Goal: Information Seeking & Learning: Find specific page/section

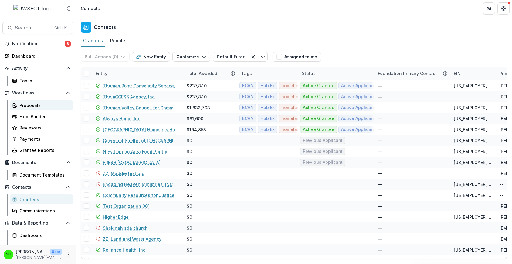
click at [40, 106] on div "Proposals" at bounding box center [43, 105] width 49 height 6
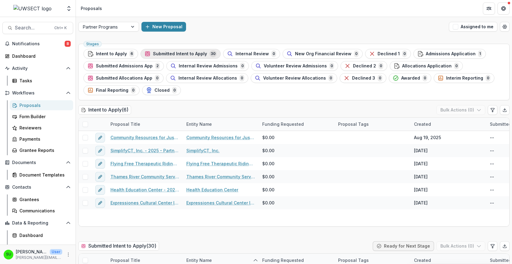
click at [175, 56] on span "Submitted Intent to Apply" at bounding box center [180, 53] width 54 height 5
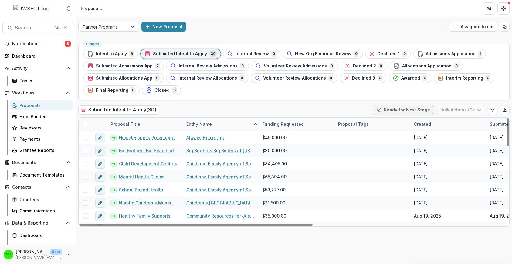
click at [429, 122] on div "Created" at bounding box center [422, 124] width 24 height 6
click at [432, 148] on span "Sort Ascending" at bounding box center [439, 150] width 32 height 5
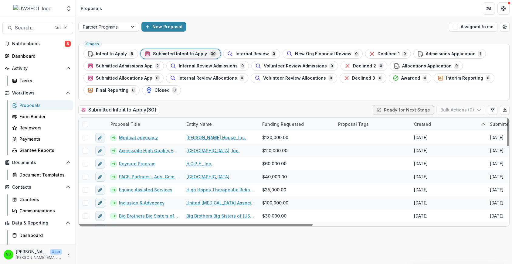
click at [308, 102] on div "Stages Intent to Apply 6 Submitted Intent to Apply 30 Internal Review 0 New Org…" at bounding box center [294, 152] width 436 height 222
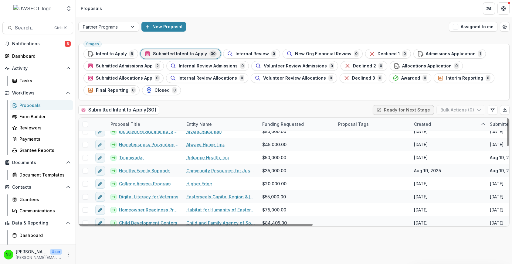
scroll to position [296, 0]
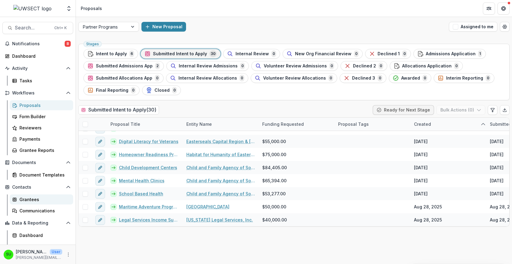
click at [32, 197] on div "Grantees" at bounding box center [43, 199] width 49 height 6
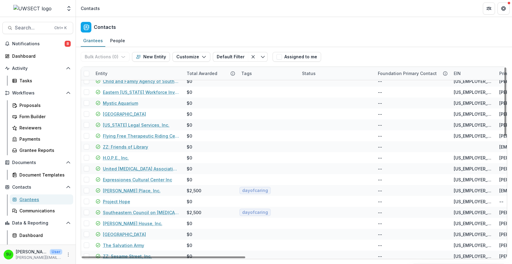
scroll to position [212, 0]
click at [125, 70] on div "Entity" at bounding box center [137, 73] width 91 height 13
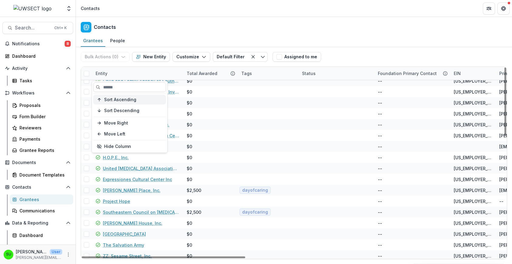
click at [111, 98] on span "Sort Ascending" at bounding box center [120, 99] width 32 height 5
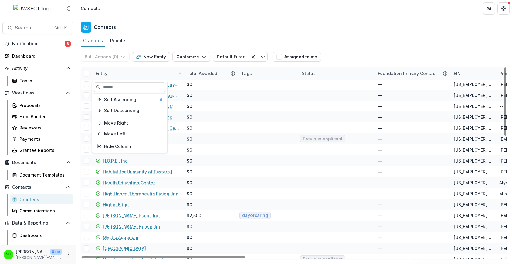
scroll to position [165, 0]
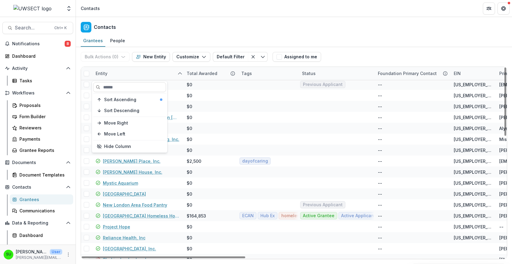
click at [245, 31] on div "Contacts" at bounding box center [294, 26] width 436 height 18
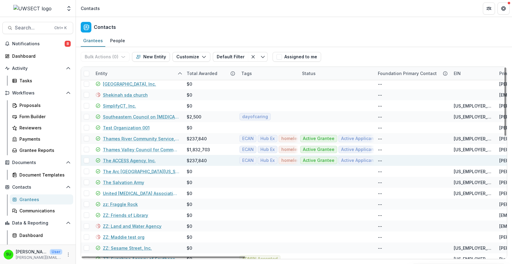
scroll to position [335, 0]
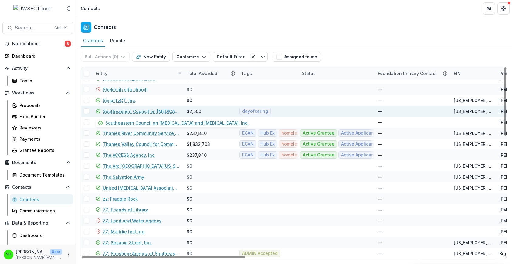
click at [155, 110] on link "Southeastern Council on [MEDICAL_DATA] and [MEDICAL_DATA], Inc." at bounding box center [141, 111] width 76 height 6
